Goal: Task Accomplishment & Management: Manage account settings

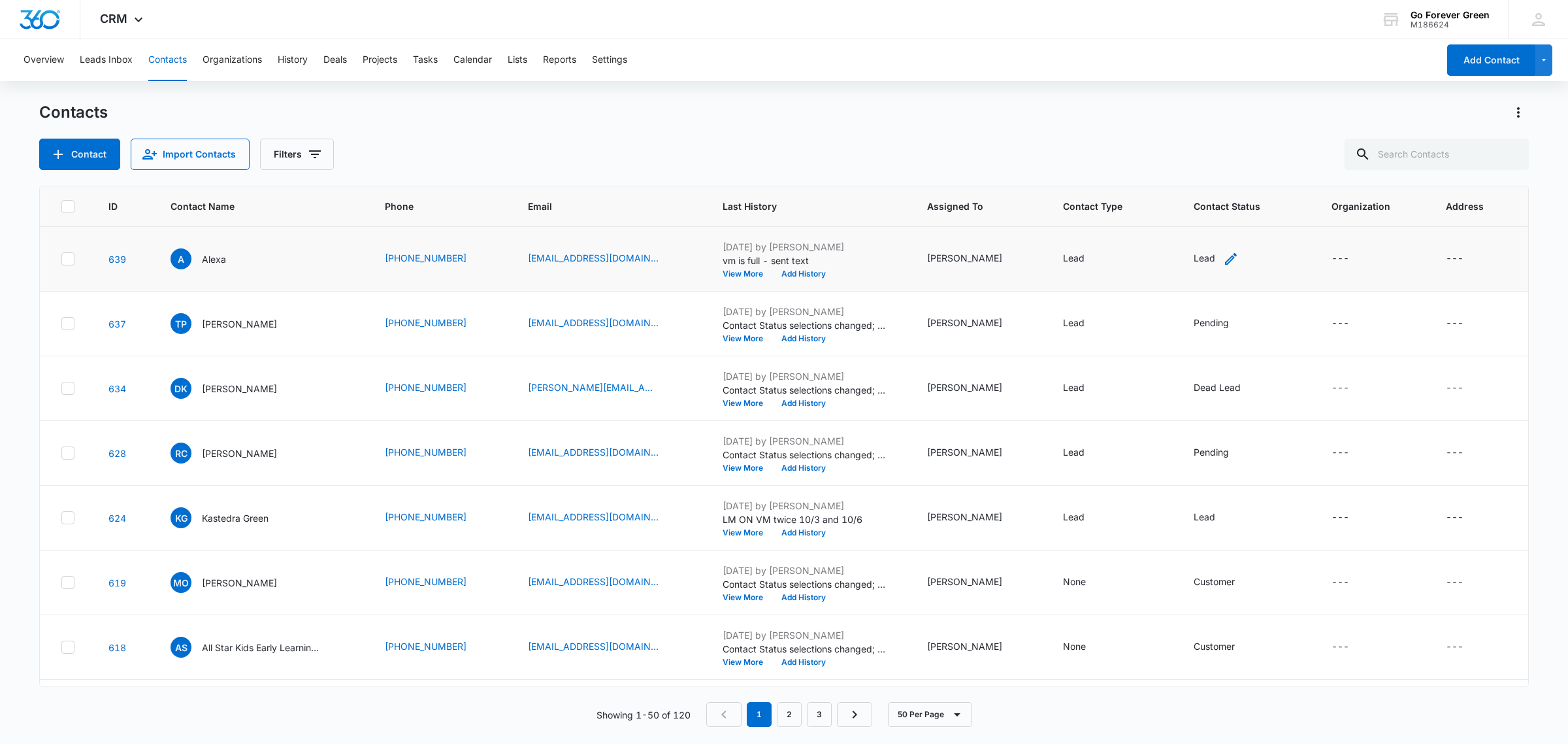
click at [1223, 255] on icon "Contact Status - Lead - Select to Edit Field" at bounding box center [1230, 258] width 16 height 16
click at [1205, 181] on div "Lead" at bounding box center [1190, 174] width 72 height 31
click at [1192, 251] on p "Active" at bounding box center [1182, 245] width 27 height 14
click at [1192, 257] on div "Active" at bounding box center [1203, 245] width 100 height 24
click at [1180, 251] on p "Active" at bounding box center [1182, 245] width 27 height 14
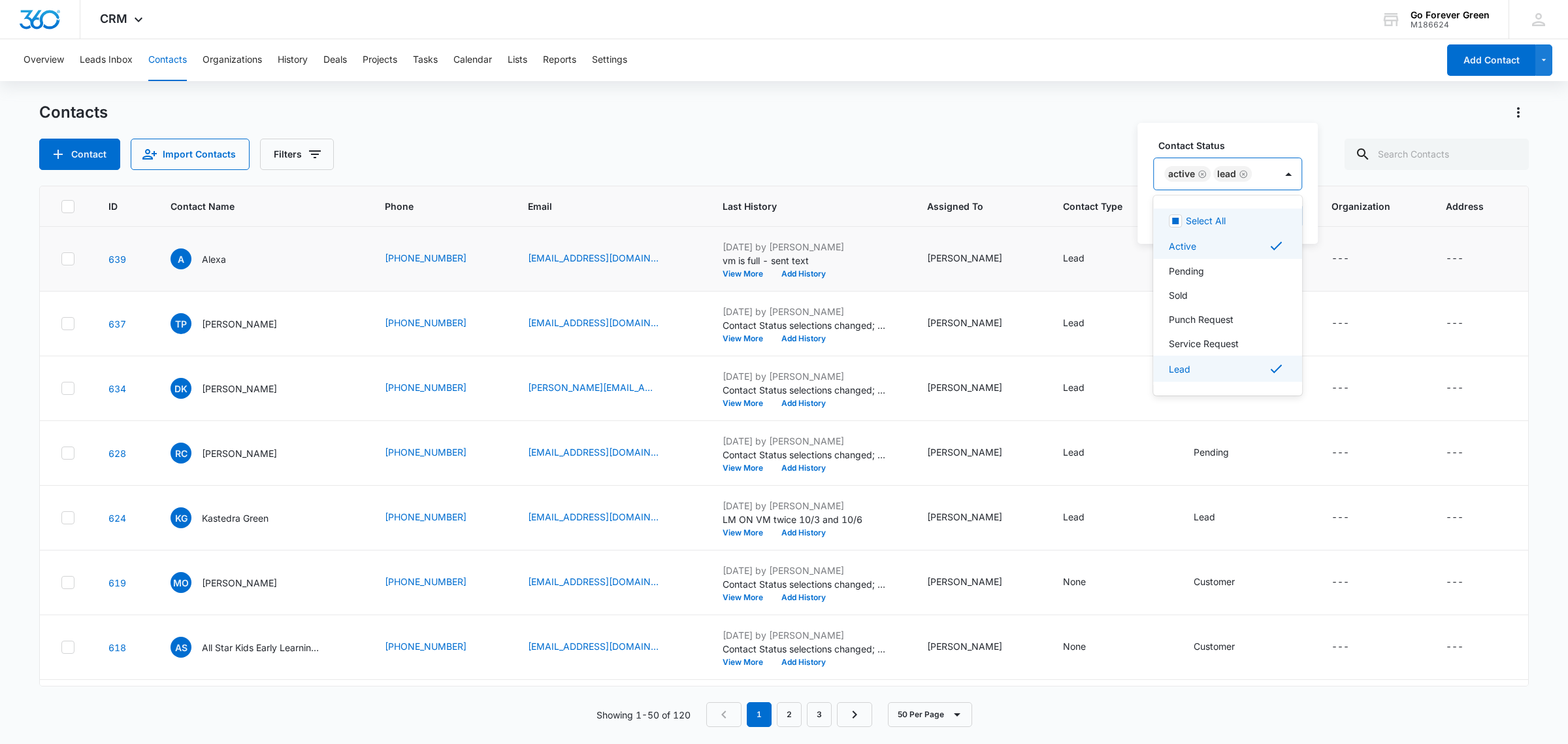
click at [1242, 175] on icon "Remove Lead" at bounding box center [1243, 174] width 9 height 10
click at [1243, 145] on label "Contact Status" at bounding box center [1212, 145] width 108 height 14
click at [1238, 217] on button "Save" at bounding box center [1241, 216] width 38 height 25
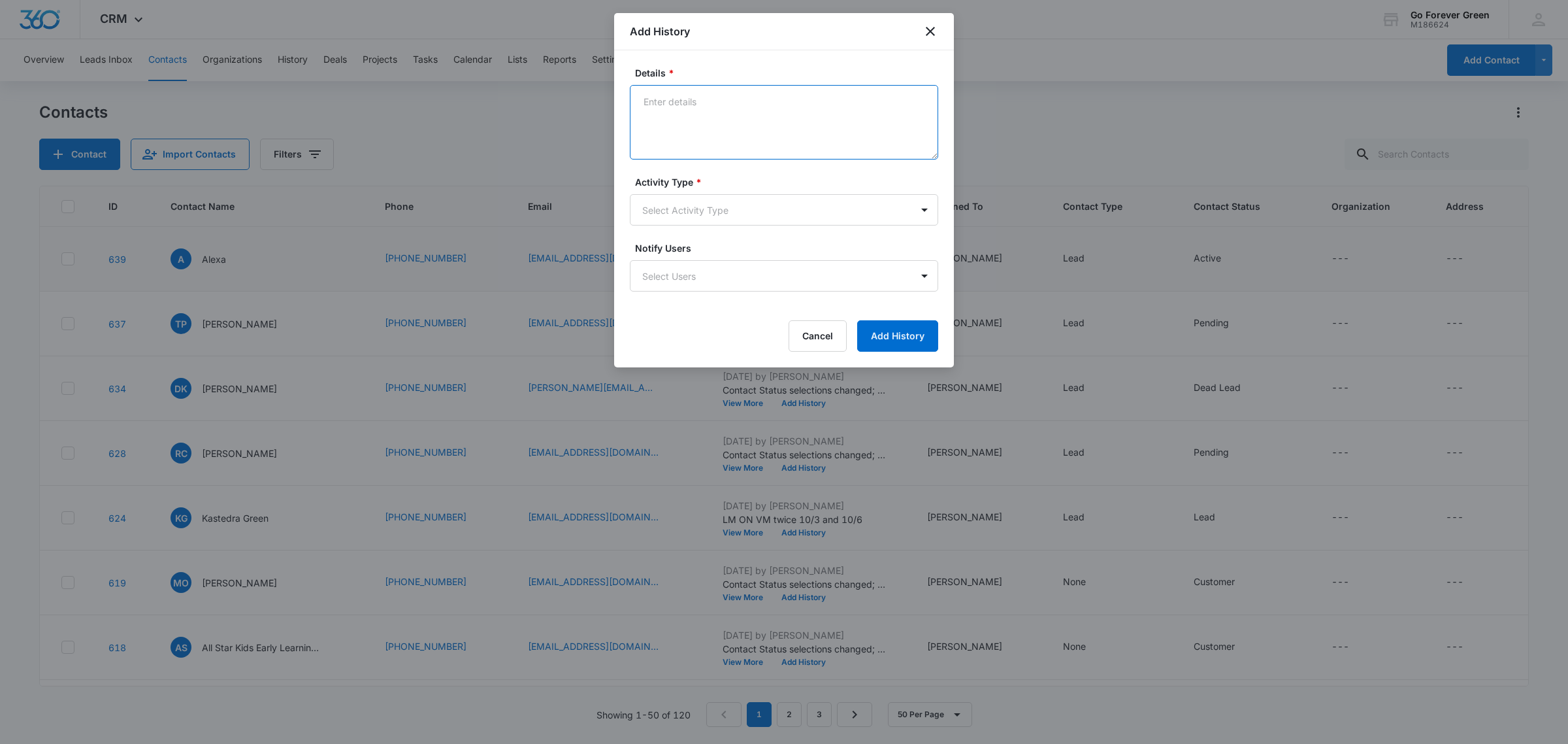
click at [699, 129] on textarea "Details *" at bounding box center [784, 122] width 308 height 75
type textarea "spoke and set appt"
click at [684, 200] on body "CRM Apps Reputation Forms CRM Email Social Payments POS Ads Intelligence Brand …" at bounding box center [784, 372] width 1568 height 744
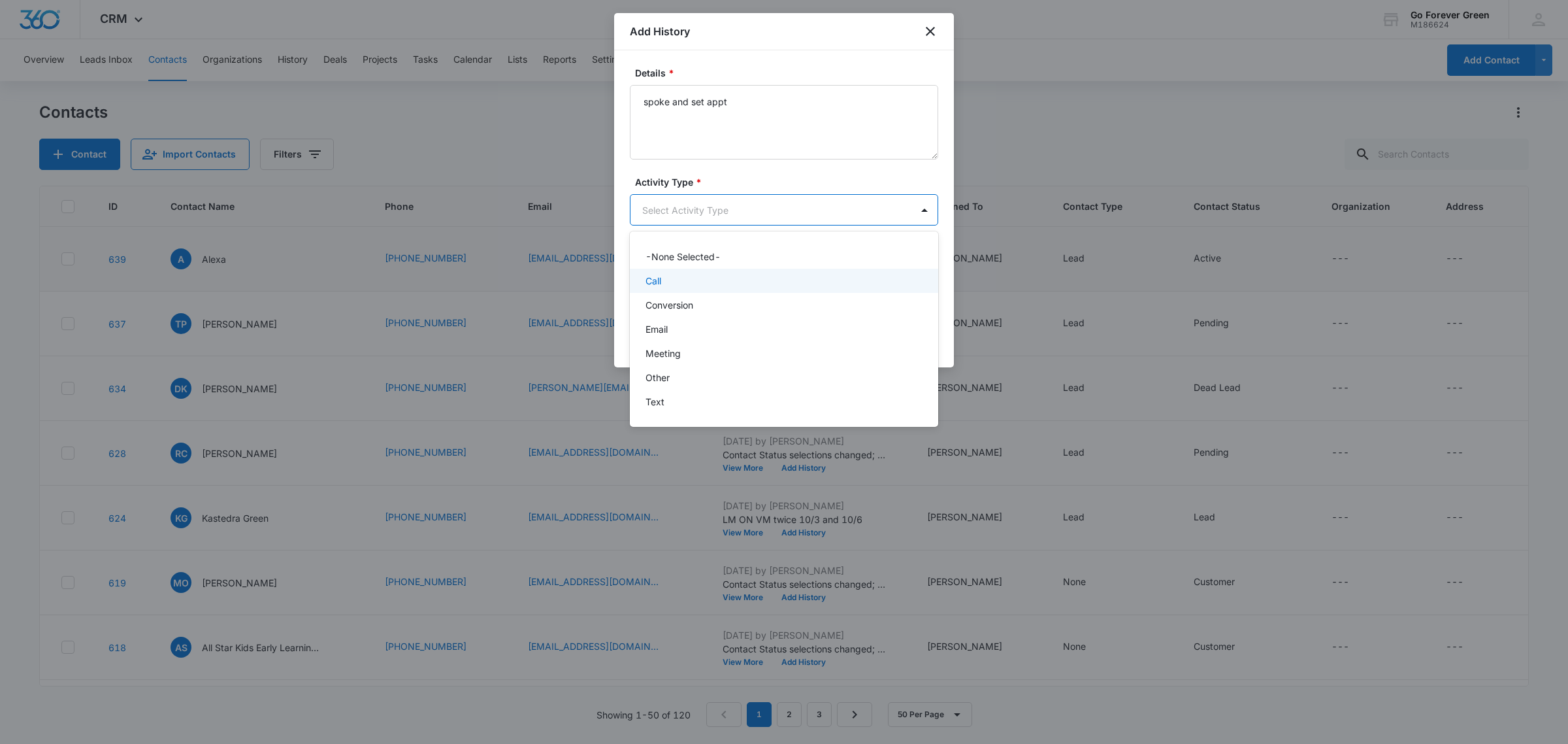
click at [671, 283] on div "Call" at bounding box center [782, 280] width 274 height 14
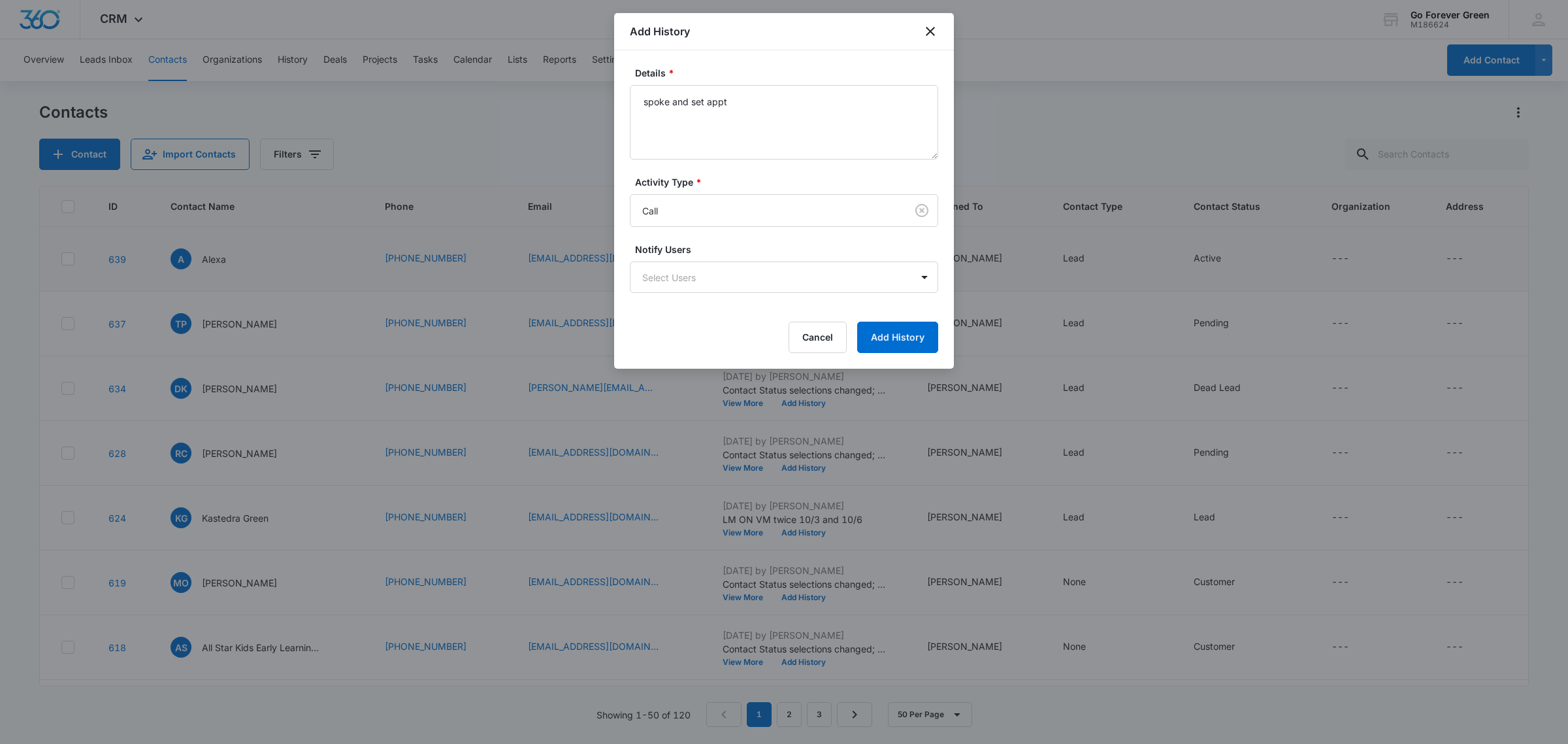
click at [837, 163] on form "Details * spoke and set appt Activity Type * Call Notify Users Select Users Can…" at bounding box center [784, 209] width 308 height 287
click at [899, 343] on button "Add History" at bounding box center [897, 337] width 81 height 31
